Goal: Find specific page/section: Find specific page/section

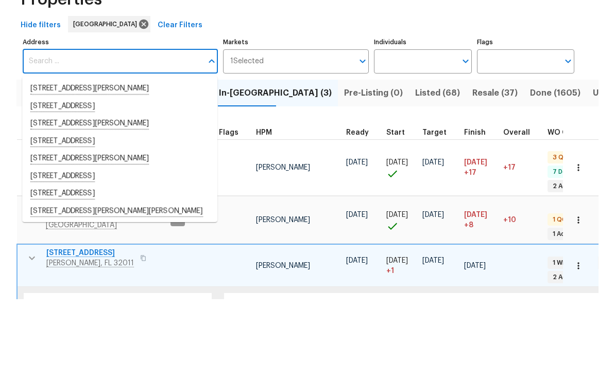
scroll to position [7, 0]
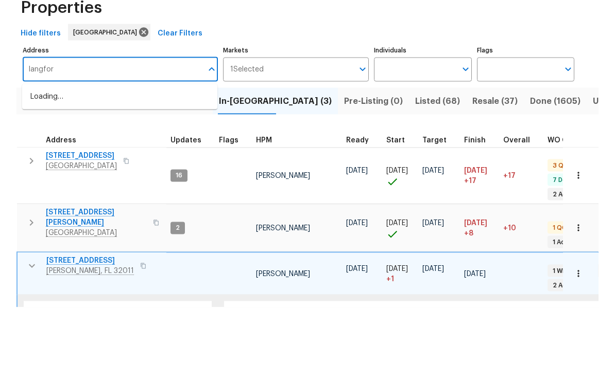
type input "[PERSON_NAME]"
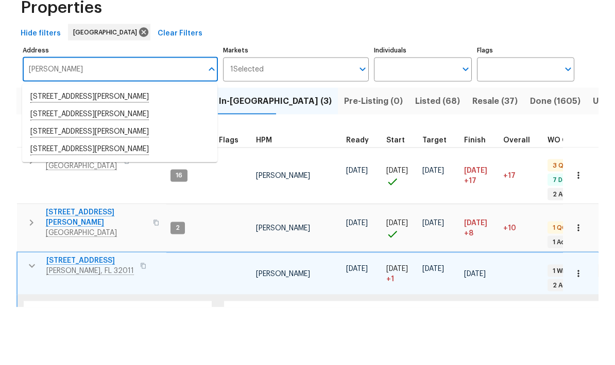
click at [132, 164] on li "[STREET_ADDRESS][PERSON_NAME]" at bounding box center [119, 172] width 195 height 17
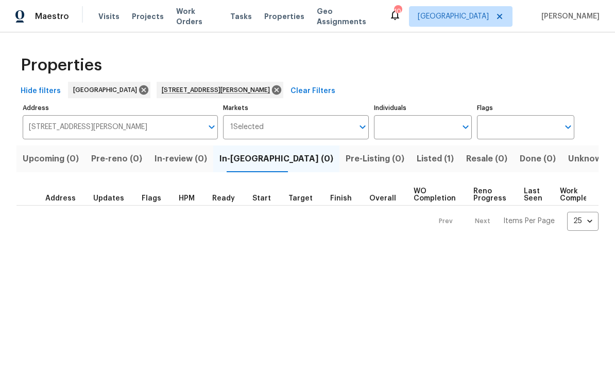
click at [416, 159] on span "Listed (1)" at bounding box center [434, 159] width 37 height 14
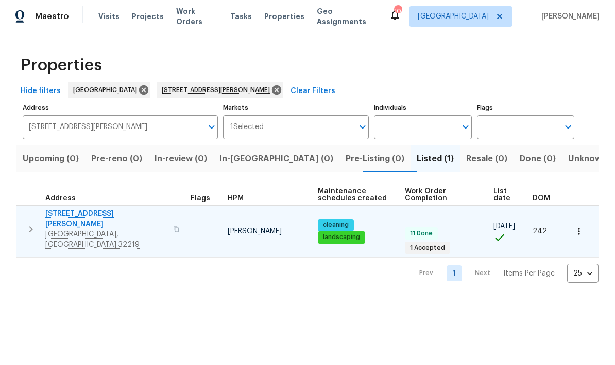
click at [29, 226] on icon "button" at bounding box center [31, 229] width 4 height 6
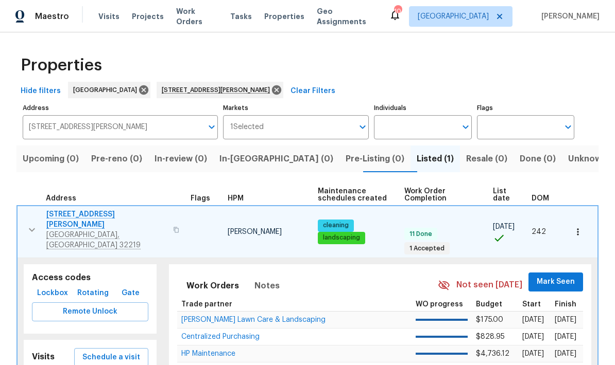
click at [60, 287] on span "Lockbox" at bounding box center [52, 293] width 31 height 13
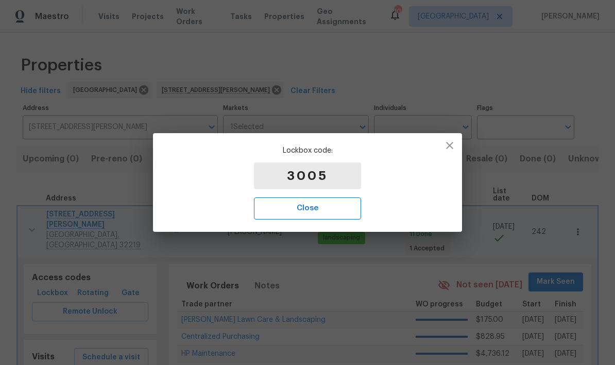
click at [331, 209] on span "Close" at bounding box center [307, 208] width 84 height 13
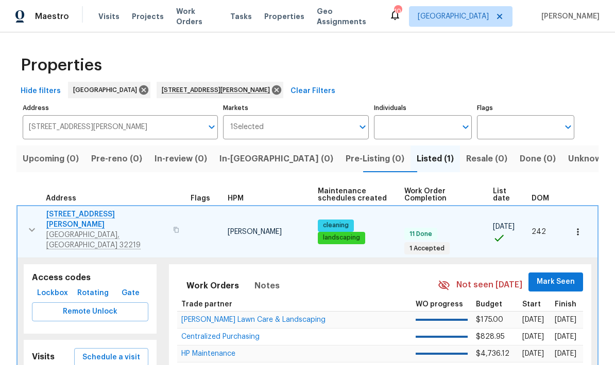
click at [80, 217] on span "[STREET_ADDRESS][PERSON_NAME]" at bounding box center [106, 219] width 120 height 21
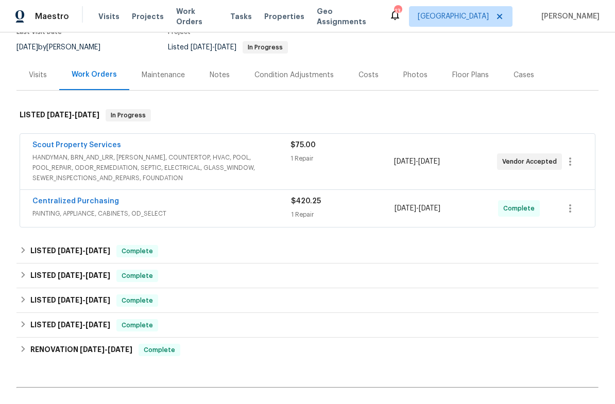
scroll to position [97, 0]
click at [253, 209] on span "PAINTING, APPLIANCE, CABINETS, OD_SELECT" at bounding box center [161, 213] width 258 height 10
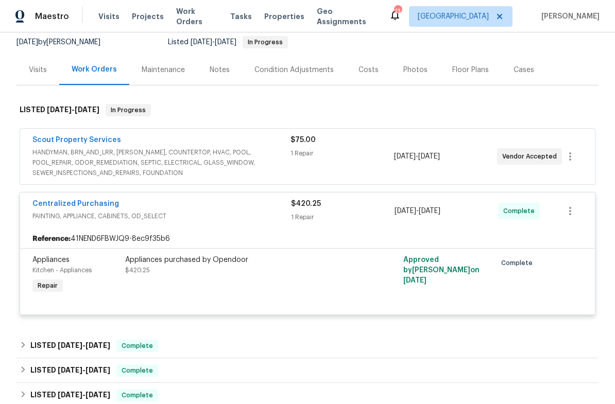
scroll to position [103, 0]
